Goal: Download file/media: Obtain a digital file from the website

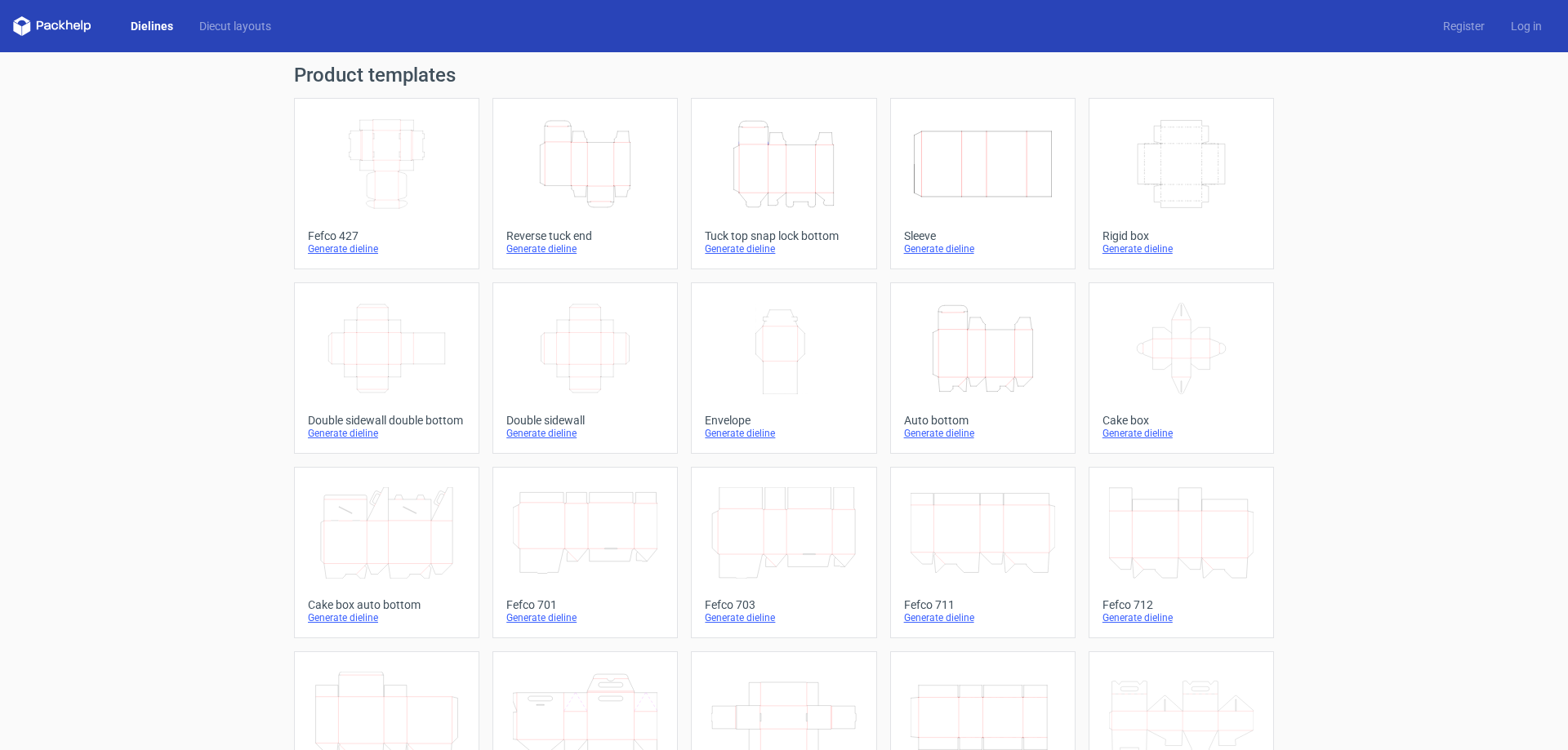
click at [350, 166] on icon "Width Depth Height" at bounding box center [387, 164] width 145 height 91
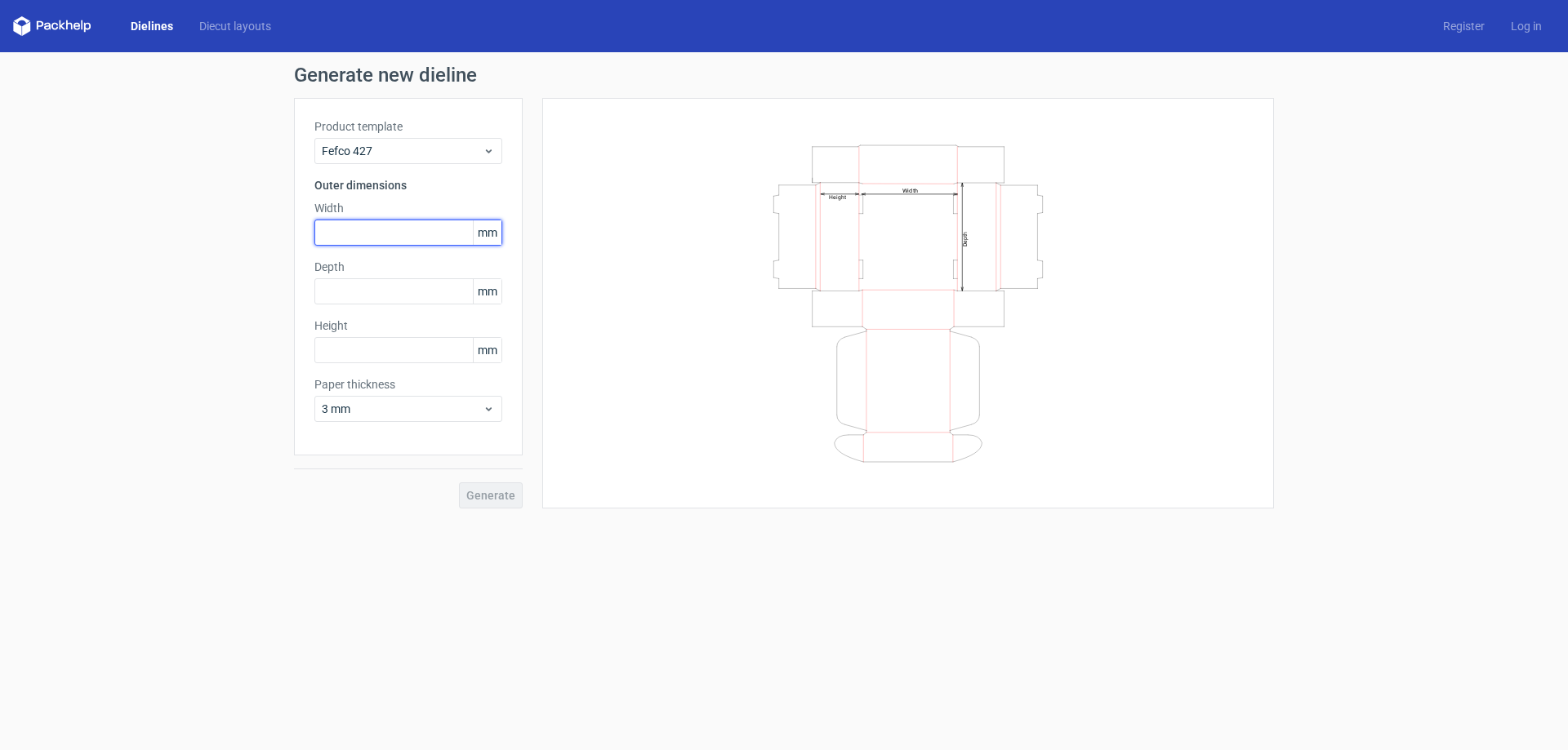
click at [393, 231] on input "text" at bounding box center [407, 232] width 188 height 26
type input "160"
type input "110"
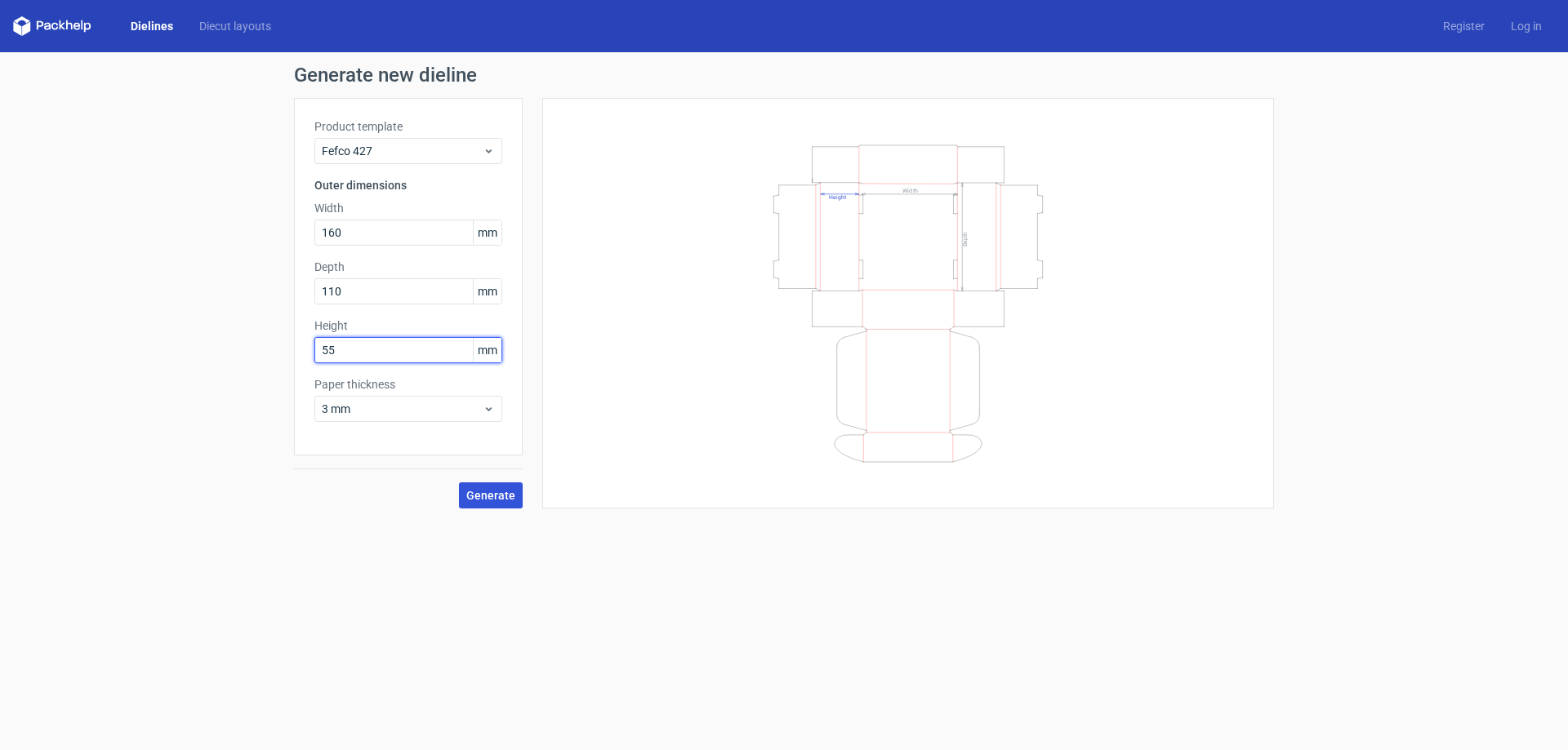
type input "55"
click at [502, 493] on span "Generate" at bounding box center [490, 496] width 49 height 11
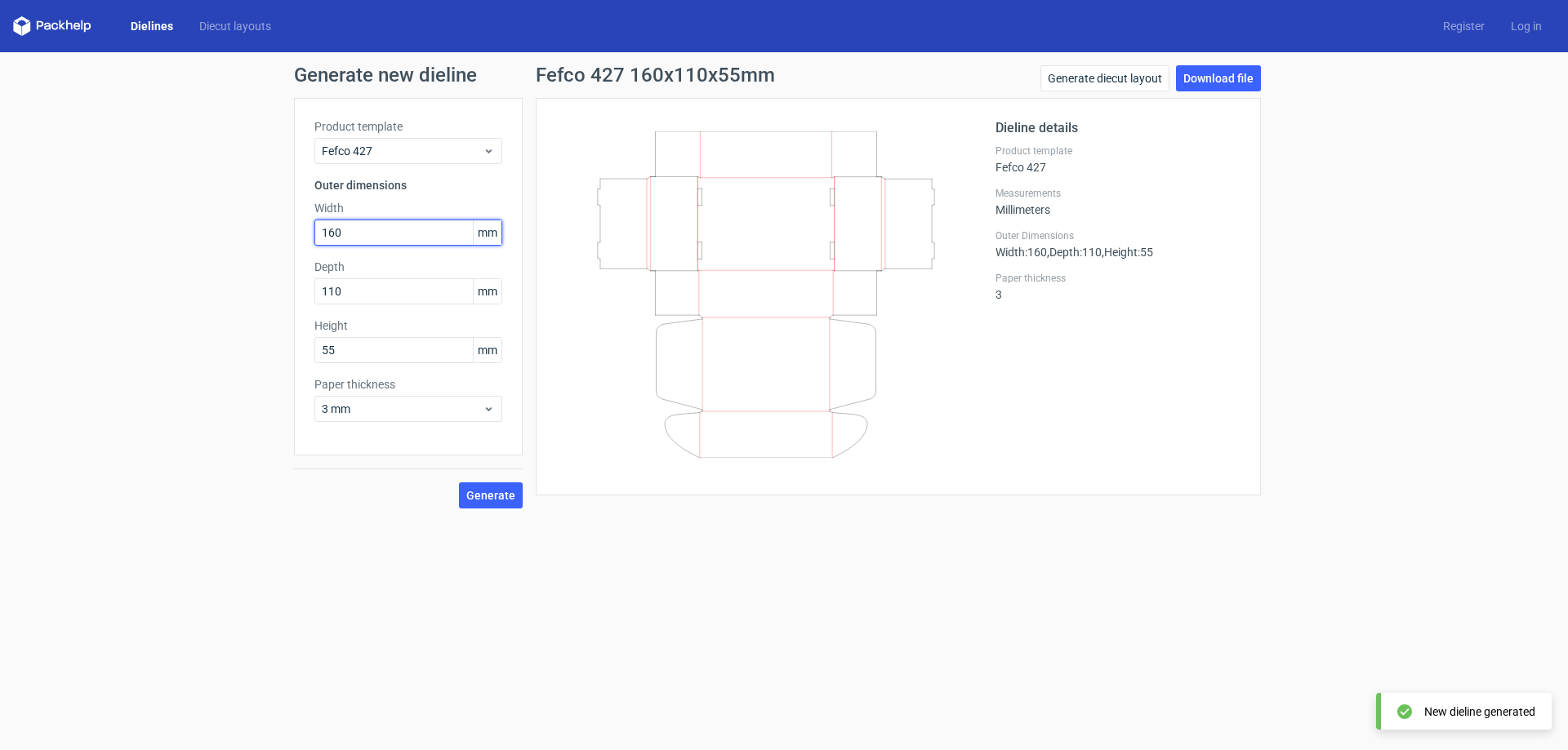
click at [407, 244] on input "160" at bounding box center [407, 232] width 188 height 26
click at [410, 286] on input "110" at bounding box center [407, 290] width 188 height 26
click at [415, 347] on input "55" at bounding box center [407, 349] width 188 height 26
click at [487, 503] on button "Generate" at bounding box center [490, 495] width 64 height 26
click at [1215, 78] on link "Download file" at bounding box center [1218, 78] width 85 height 26
